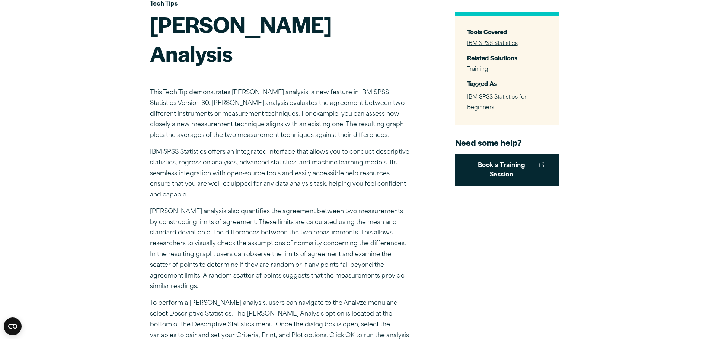
scroll to position [112, 0]
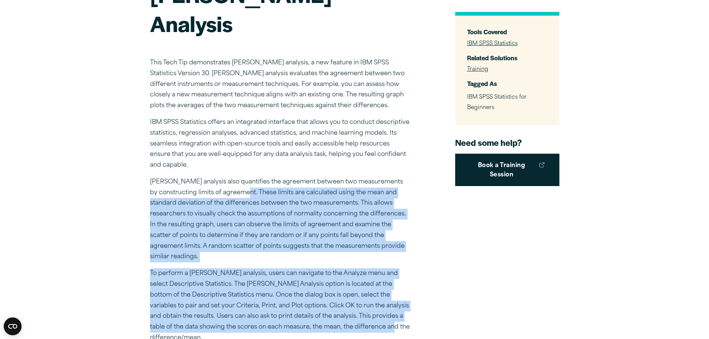
drag, startPoint x: 245, startPoint y: 165, endPoint x: 349, endPoint y: 298, distance: 169.0
click at [349, 298] on div "This Tech Tip demonstrates [PERSON_NAME] analysis, a new feature in IBM SPSS St…" at bounding box center [280, 289] width 261 height 487
click at [345, 279] on p "To perform a [PERSON_NAME] analysis, users can navigate to the Analyze menu and…" at bounding box center [280, 305] width 261 height 75
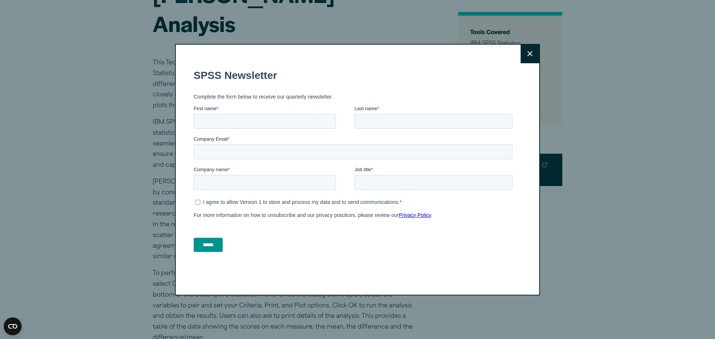
click at [527, 49] on button "Close" at bounding box center [529, 54] width 19 height 19
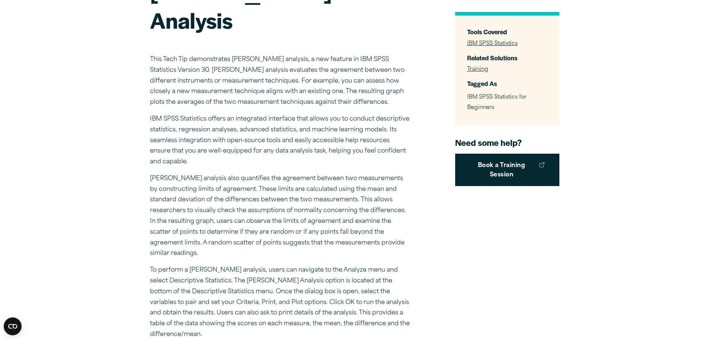
scroll to position [37, 0]
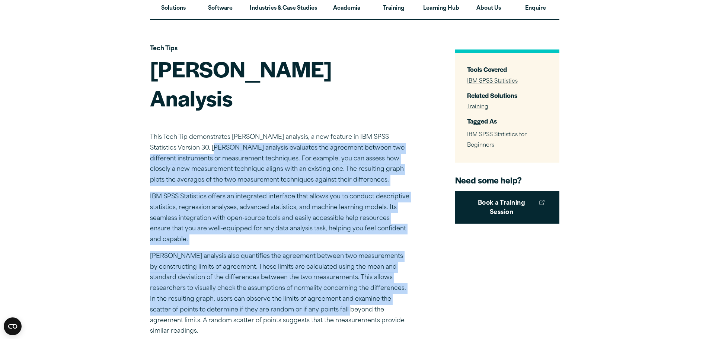
drag, startPoint x: 189, startPoint y: 121, endPoint x: 334, endPoint y: 280, distance: 214.8
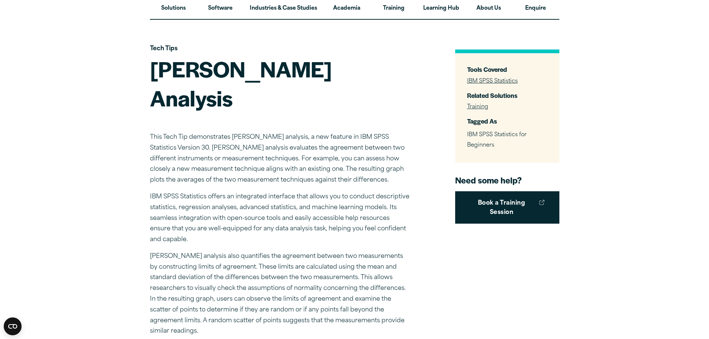
click at [335, 280] on p "[PERSON_NAME] analysis also quantifies the agreement between two measurements b…" at bounding box center [280, 294] width 261 height 86
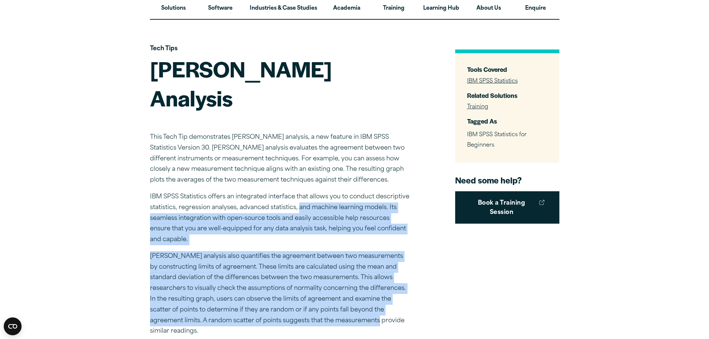
drag, startPoint x: 297, startPoint y: 186, endPoint x: 352, endPoint y: 293, distance: 120.0
click at [330, 268] on p "[PERSON_NAME] analysis also quantifies the agreement between two measurements b…" at bounding box center [280, 294] width 261 height 86
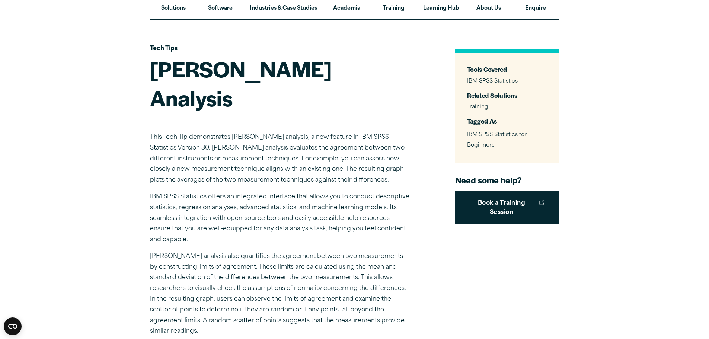
drag, startPoint x: 313, startPoint y: 253, endPoint x: 280, endPoint y: 185, distance: 75.9
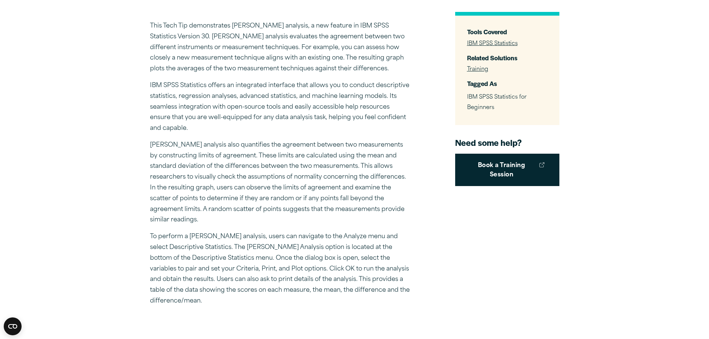
scroll to position [149, 0]
